Goal: Transaction & Acquisition: Obtain resource

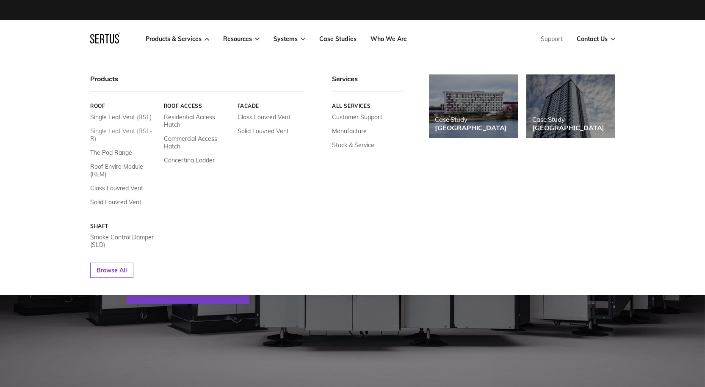
click at [132, 133] on link "Single Leaf Vent (RSL-R)" at bounding box center [123, 134] width 67 height 15
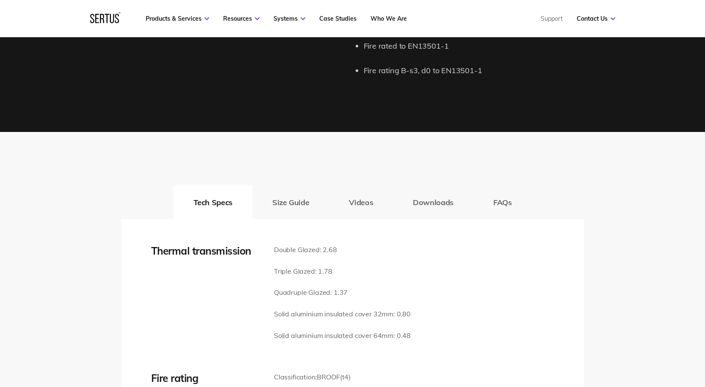
scroll to position [1186, 0]
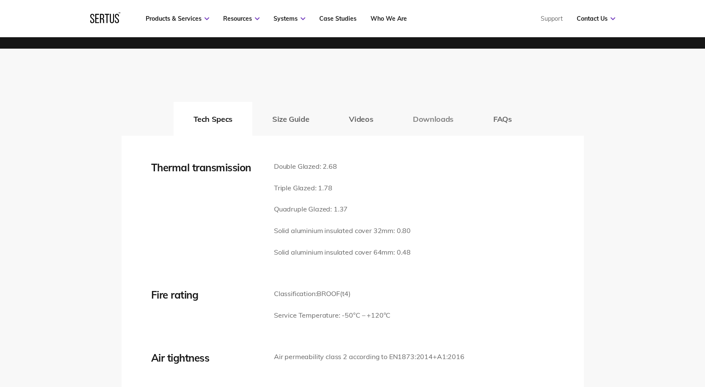
click at [417, 115] on button "Downloads" at bounding box center [433, 119] width 80 height 34
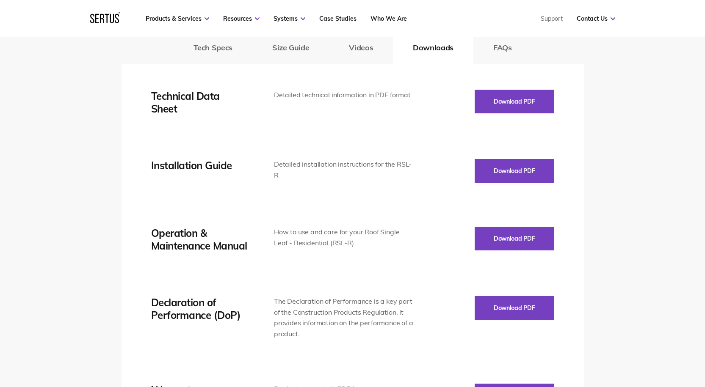
scroll to position [1270, 0]
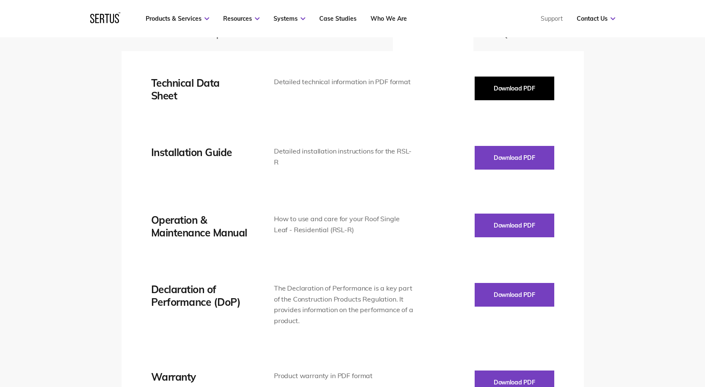
click at [492, 91] on button "Download PDF" at bounding box center [515, 89] width 80 height 24
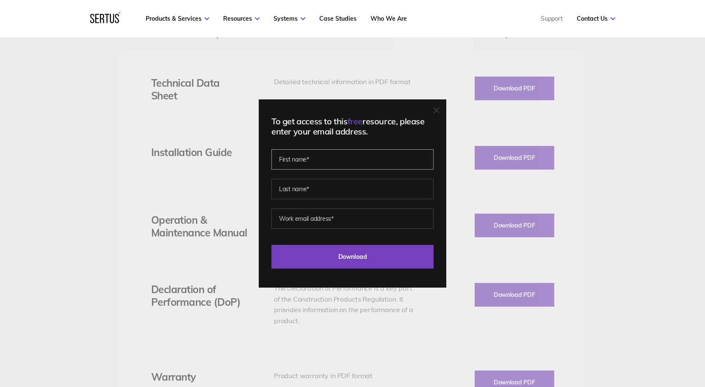
click at [351, 162] on input "text" at bounding box center [352, 159] width 162 height 20
type input "[PERSON_NAME]"
click at [348, 195] on input "text" at bounding box center [352, 189] width 162 height 20
type input "[PERSON_NAME] [PERSON_NAME]"
click at [343, 216] on input "email" at bounding box center [352, 219] width 162 height 20
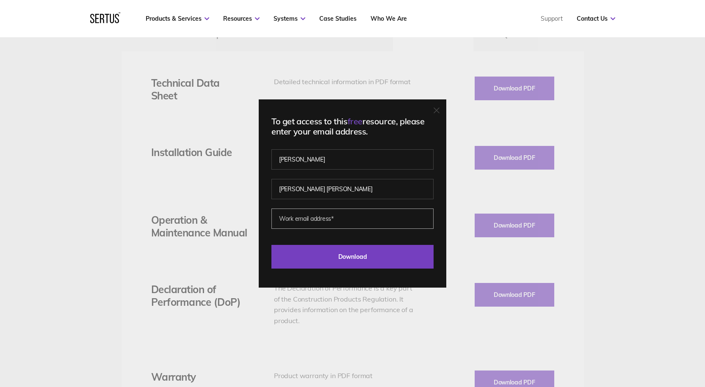
type input "[PERSON_NAME][EMAIL_ADDRESS][DOMAIN_NAME]"
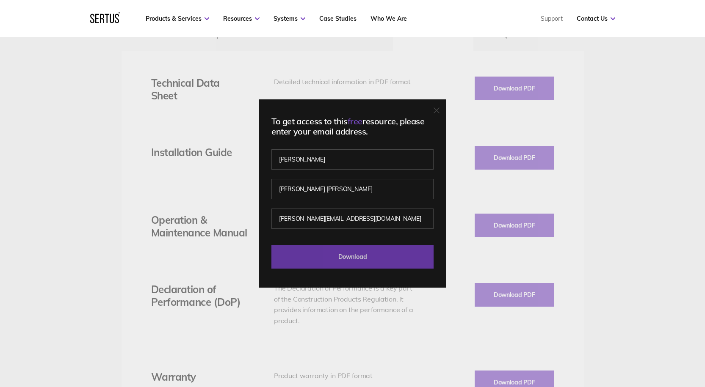
click at [342, 256] on input "Download" at bounding box center [352, 257] width 162 height 24
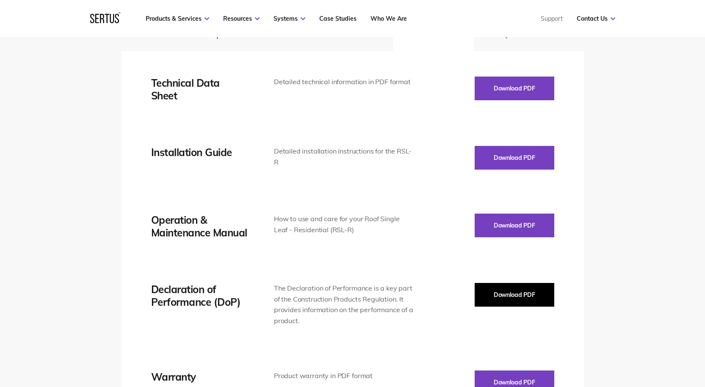
click at [503, 292] on button "Download PDF" at bounding box center [515, 295] width 80 height 24
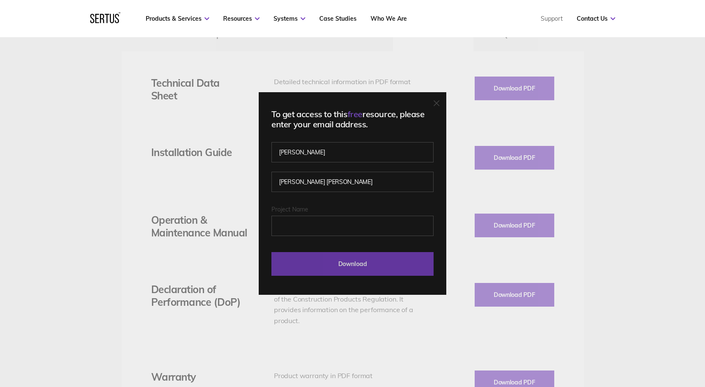
click at [367, 260] on input "Download" at bounding box center [352, 264] width 162 height 24
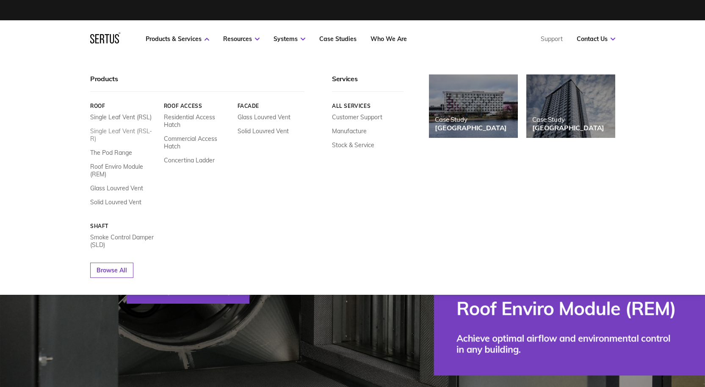
click at [136, 130] on link "Single Leaf Vent (RSL-R)" at bounding box center [123, 134] width 67 height 15
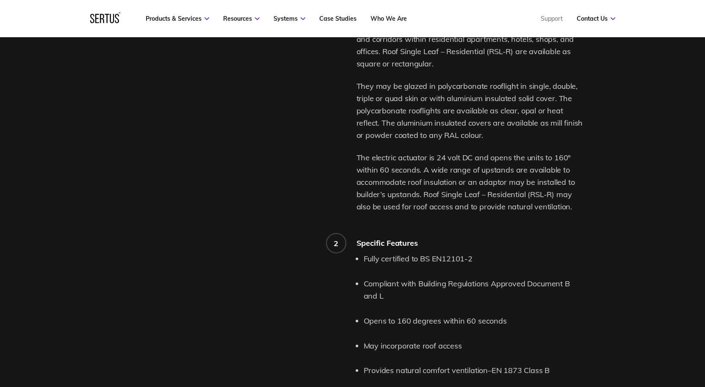
scroll to position [508, 0]
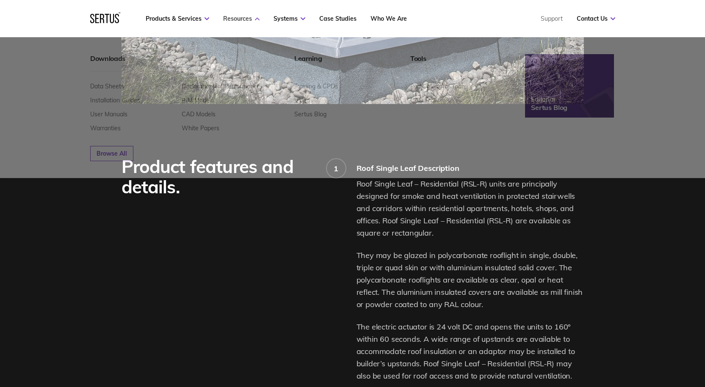
click at [251, 20] on link "Resources" at bounding box center [241, 19] width 36 height 8
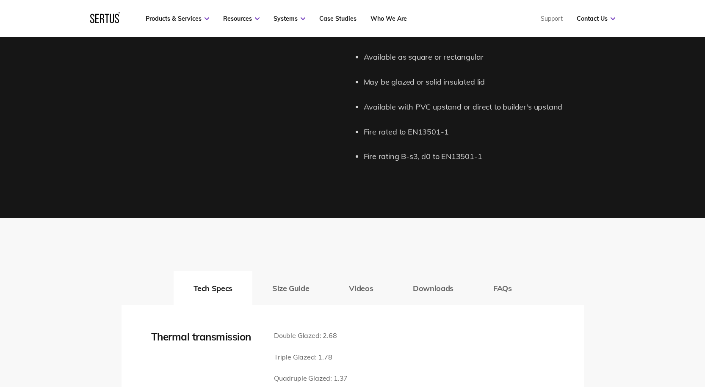
scroll to position [1228, 0]
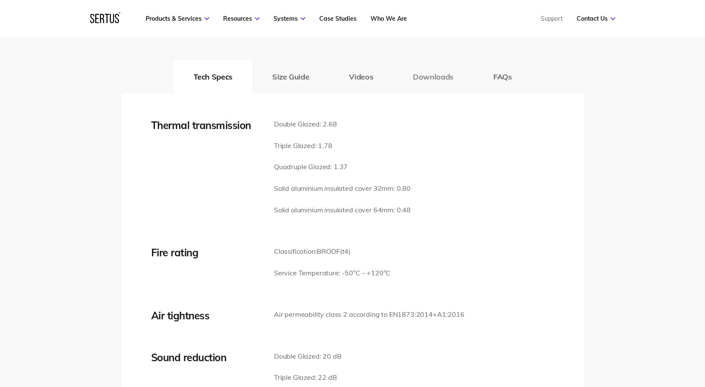
click at [420, 80] on button "Downloads" at bounding box center [433, 77] width 80 height 34
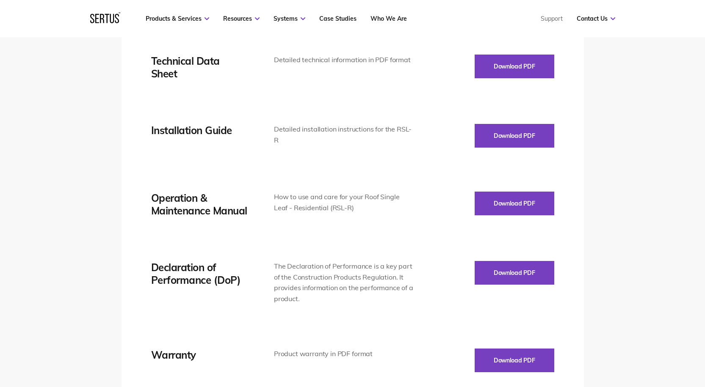
scroll to position [1313, 0]
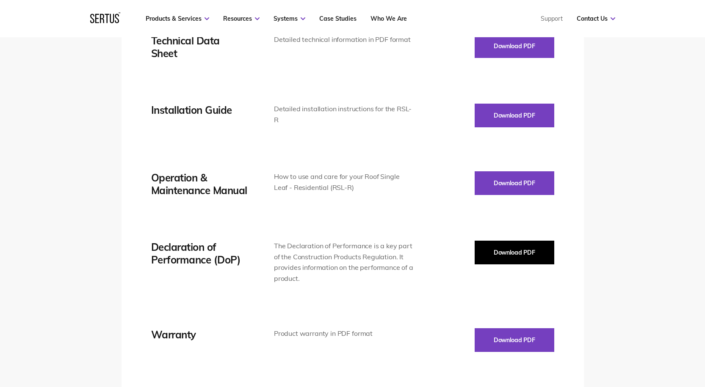
click at [502, 246] on button "Download PDF" at bounding box center [515, 253] width 80 height 24
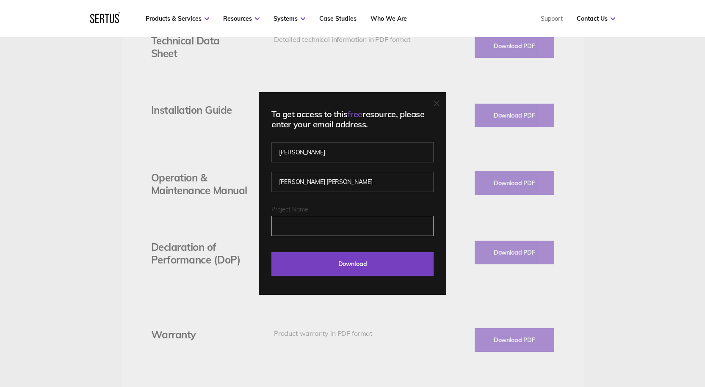
click at [336, 230] on input "Project Name" at bounding box center [352, 226] width 162 height 20
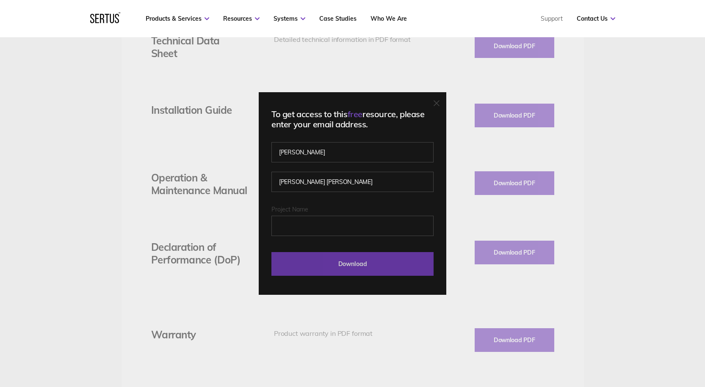
click at [344, 260] on input "Download" at bounding box center [352, 264] width 162 height 24
